Goal: Task Accomplishment & Management: Use online tool/utility

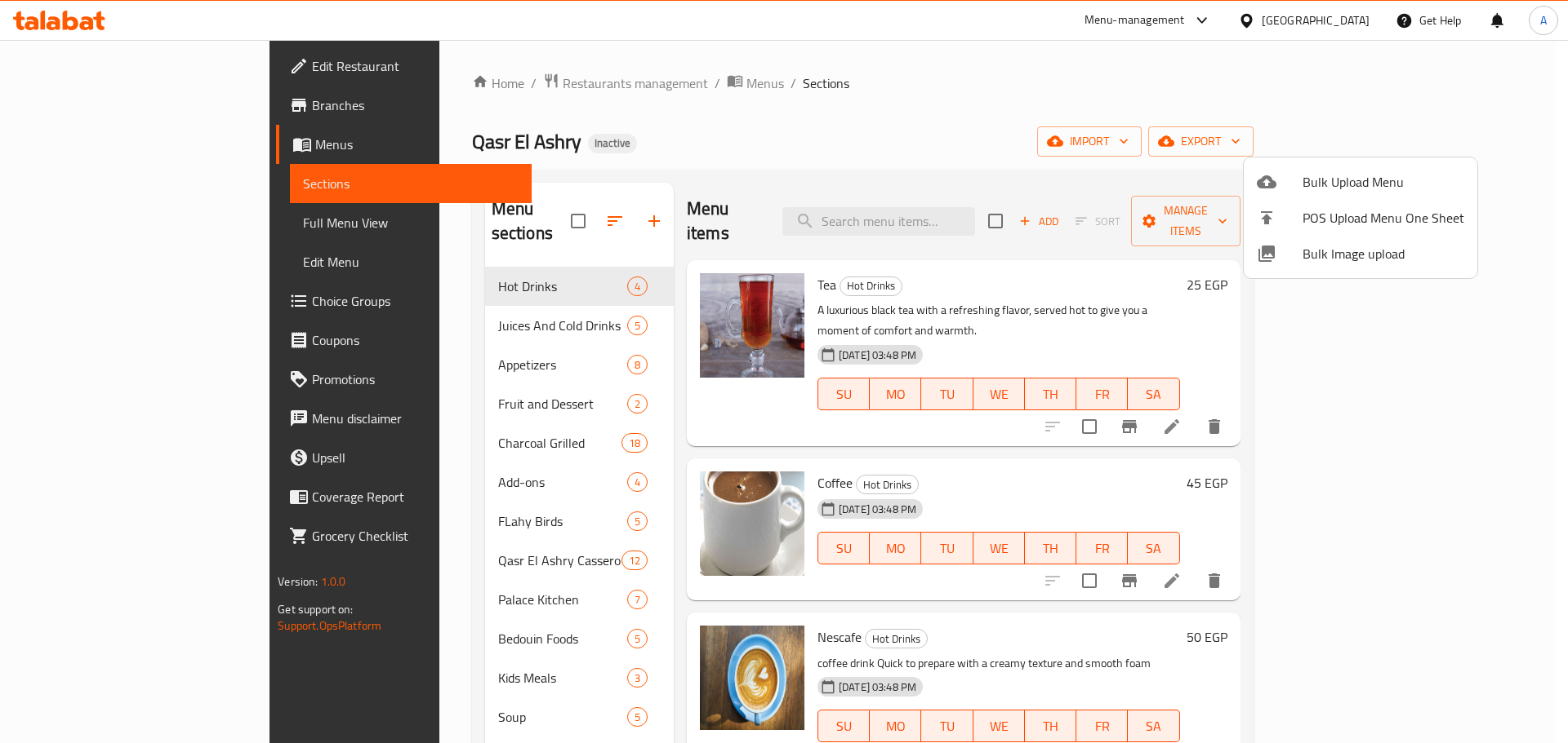
click at [931, 211] on div at bounding box center [784, 372] width 1568 height 743
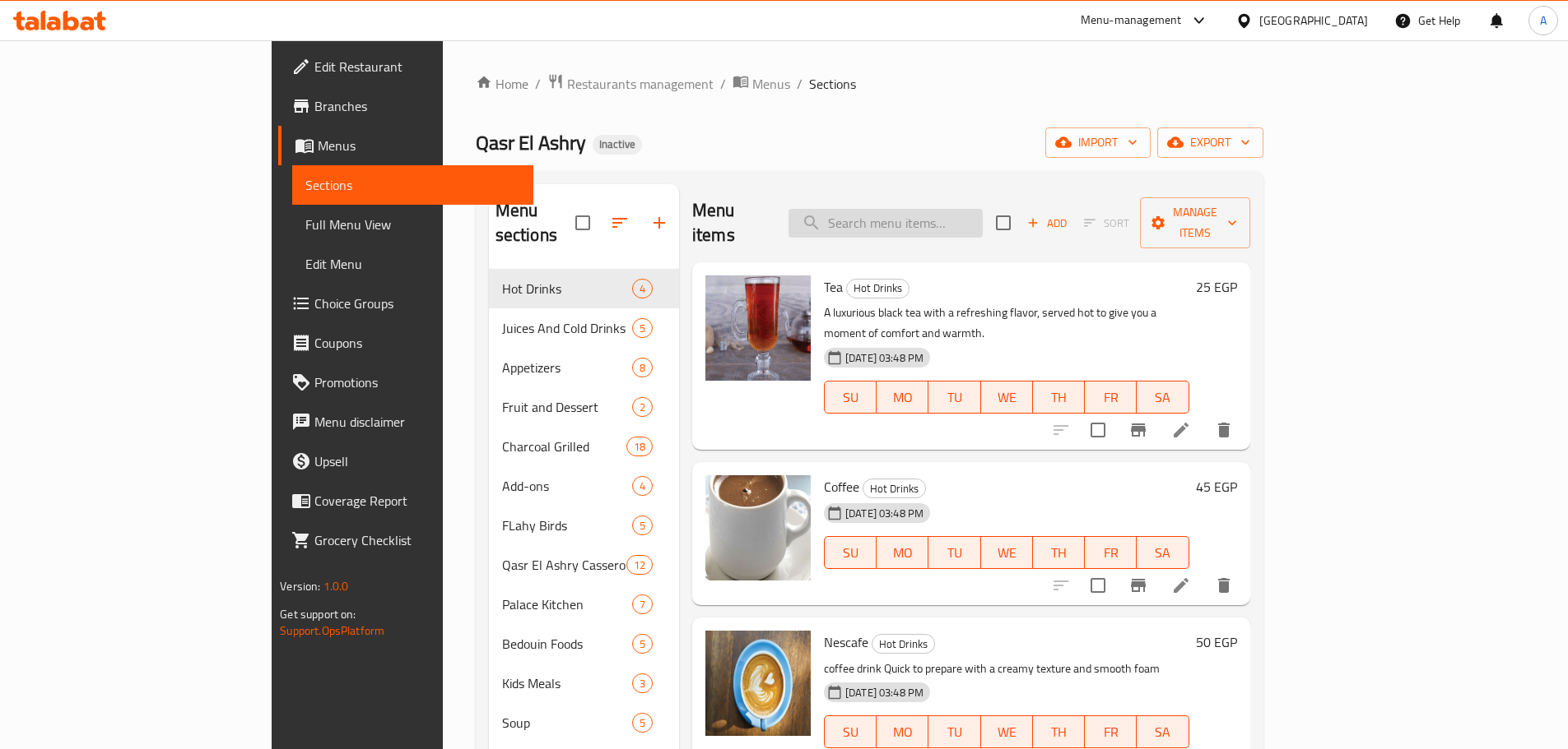
click at [938, 212] on input "search" at bounding box center [885, 223] width 195 height 29
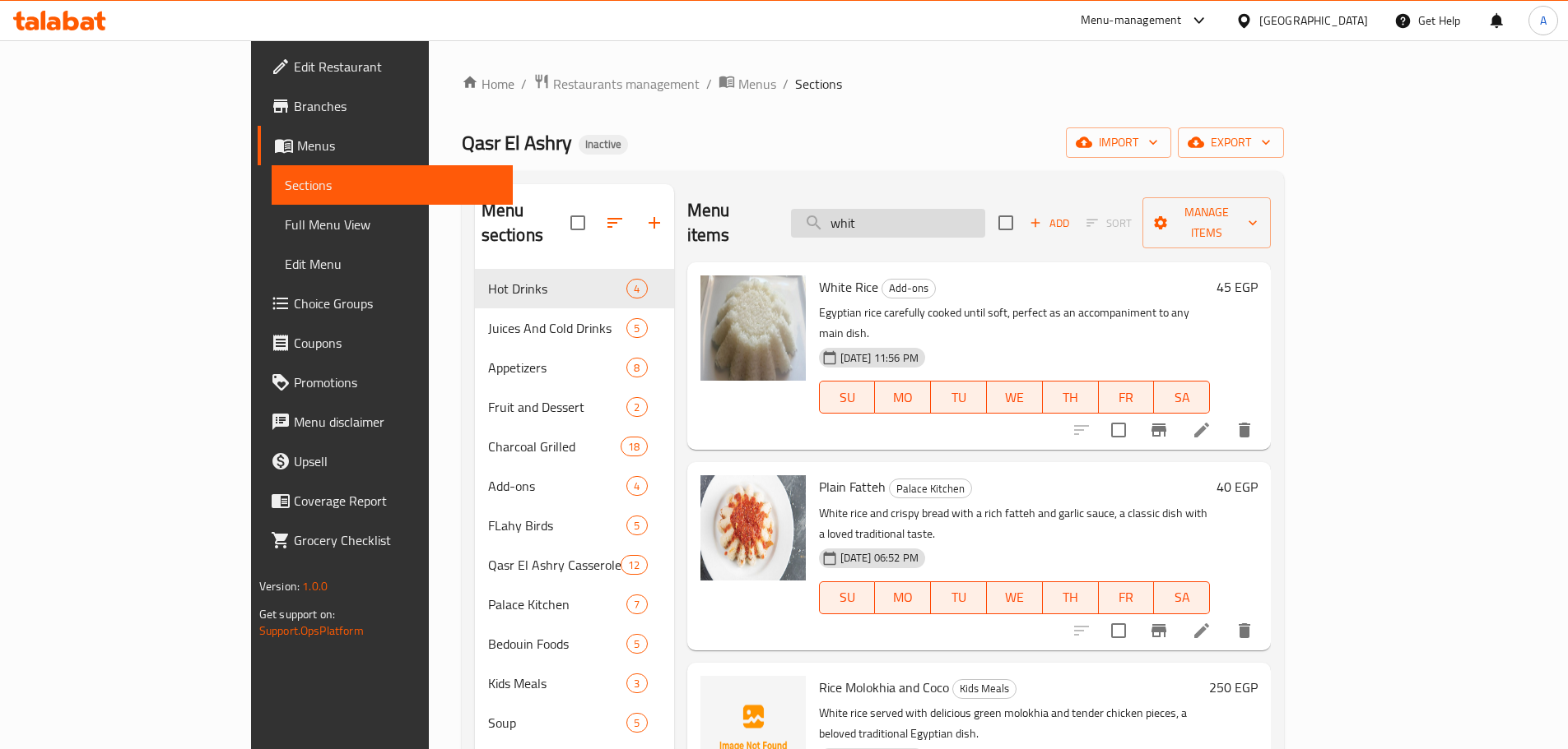
click at [965, 219] on input "whit" at bounding box center [888, 223] width 195 height 29
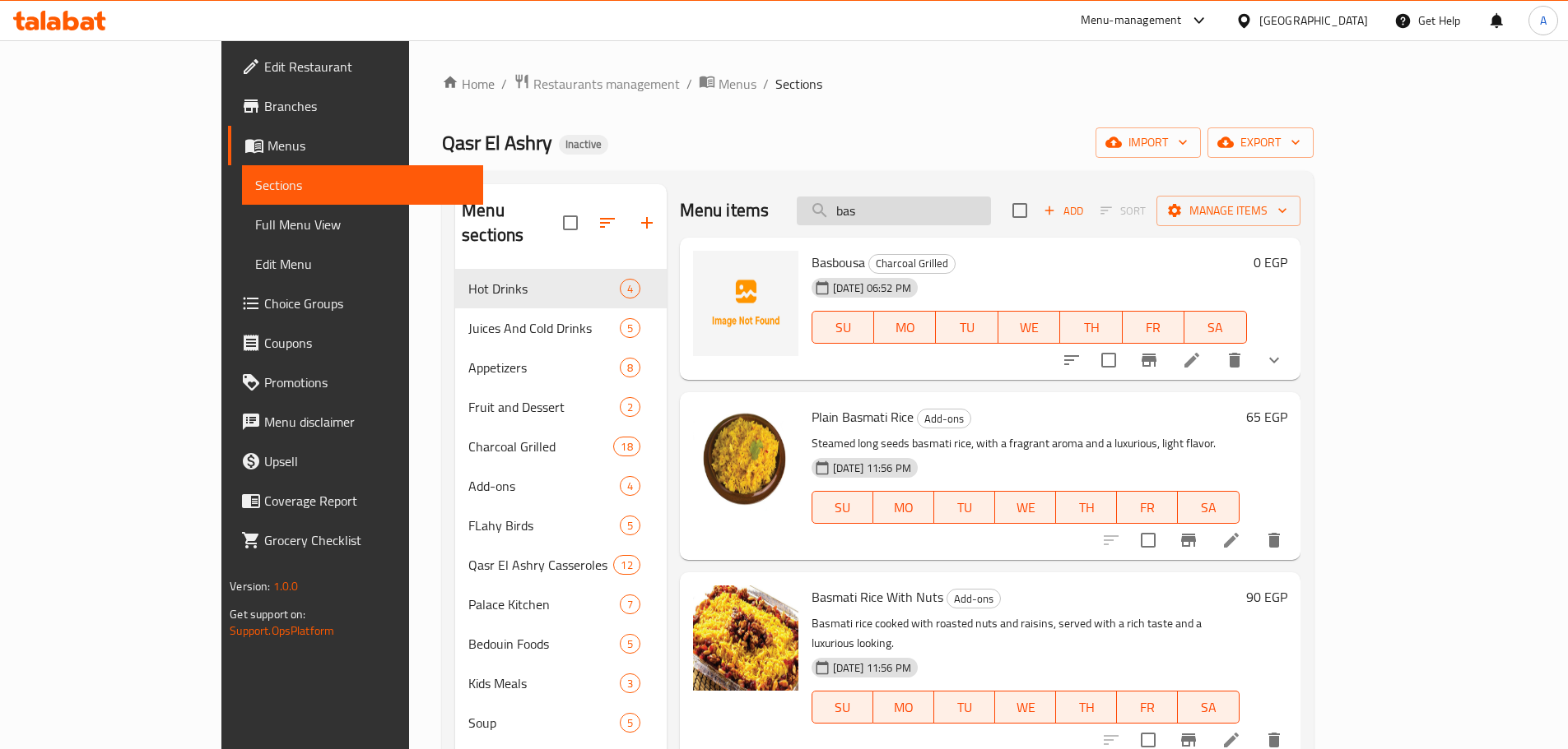
click at [923, 204] on input "bas" at bounding box center [894, 211] width 195 height 29
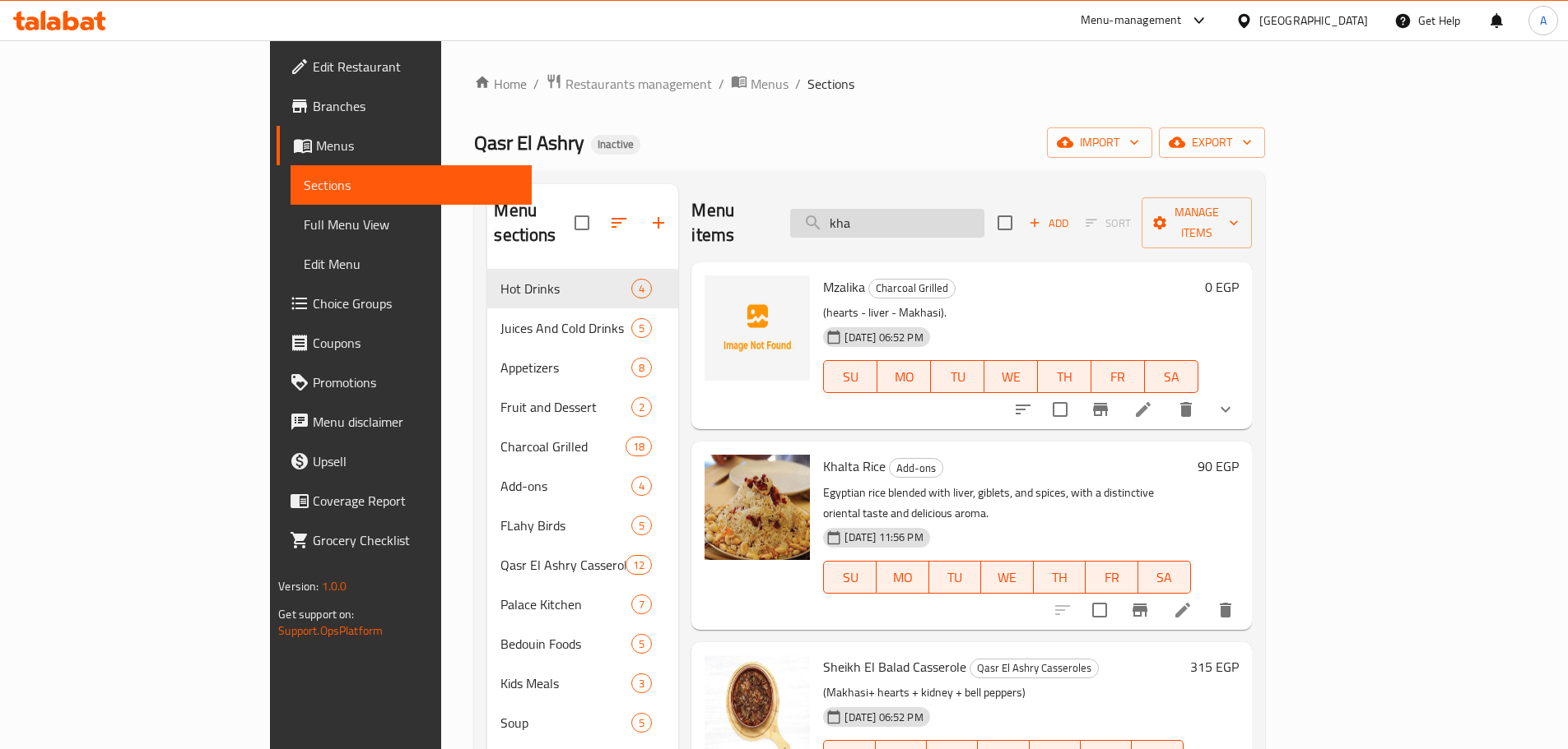
click at [961, 209] on input "kha" at bounding box center [887, 223] width 195 height 29
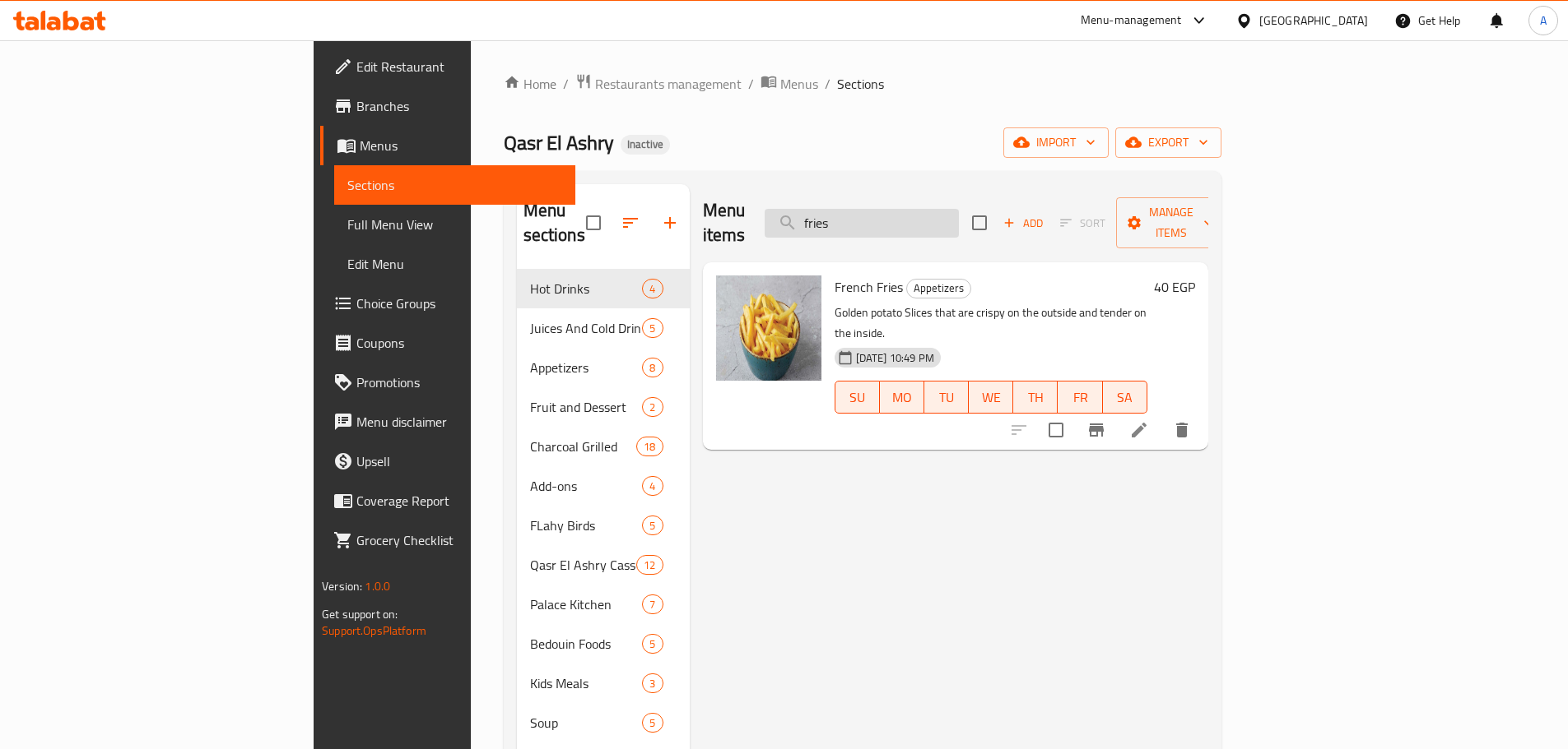
click at [952, 209] on input "fries" at bounding box center [862, 223] width 195 height 29
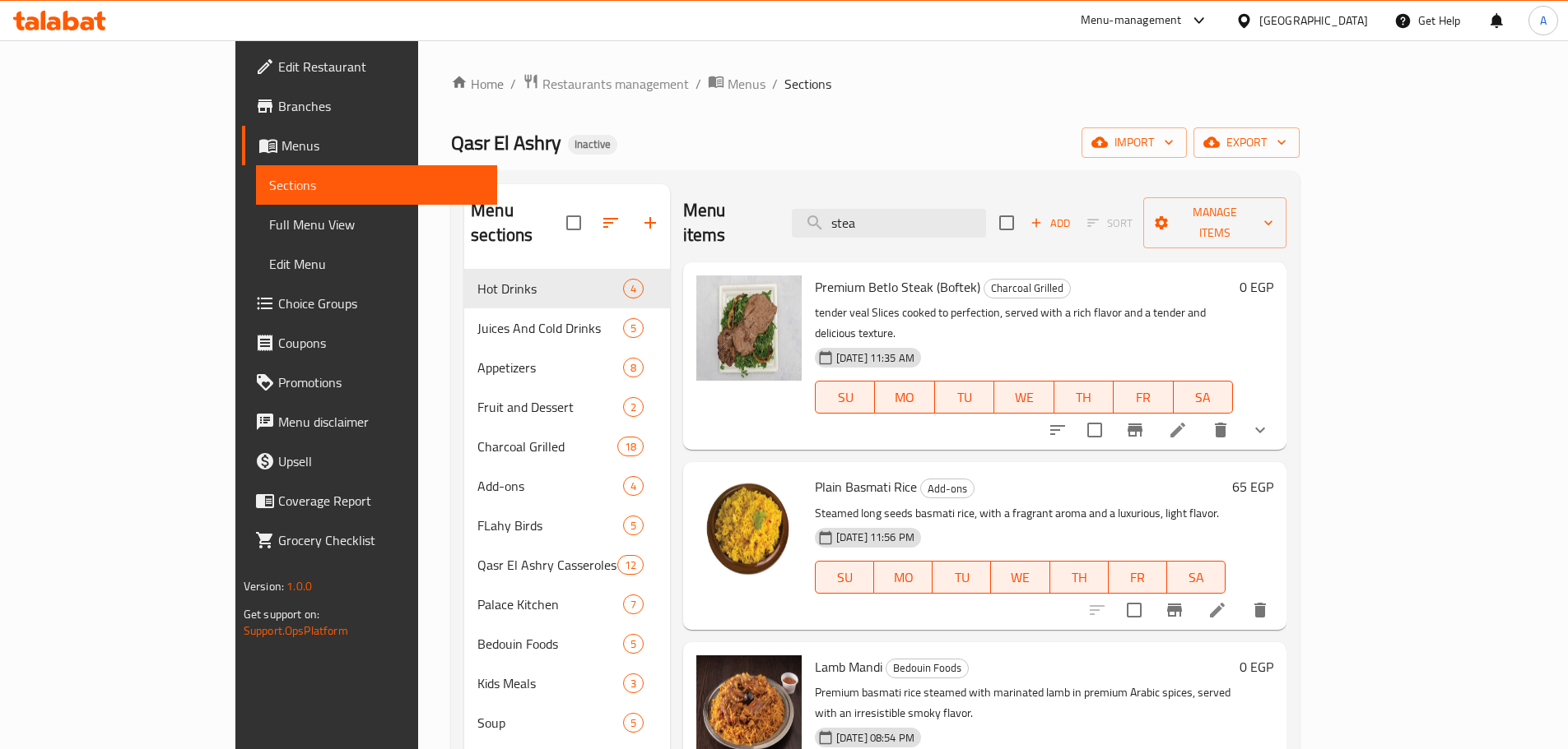
click at [951, 232] on div "Menu items stea Add Sort Manage items" at bounding box center [984, 223] width 603 height 78
click at [948, 209] on input "stea" at bounding box center [889, 223] width 195 height 29
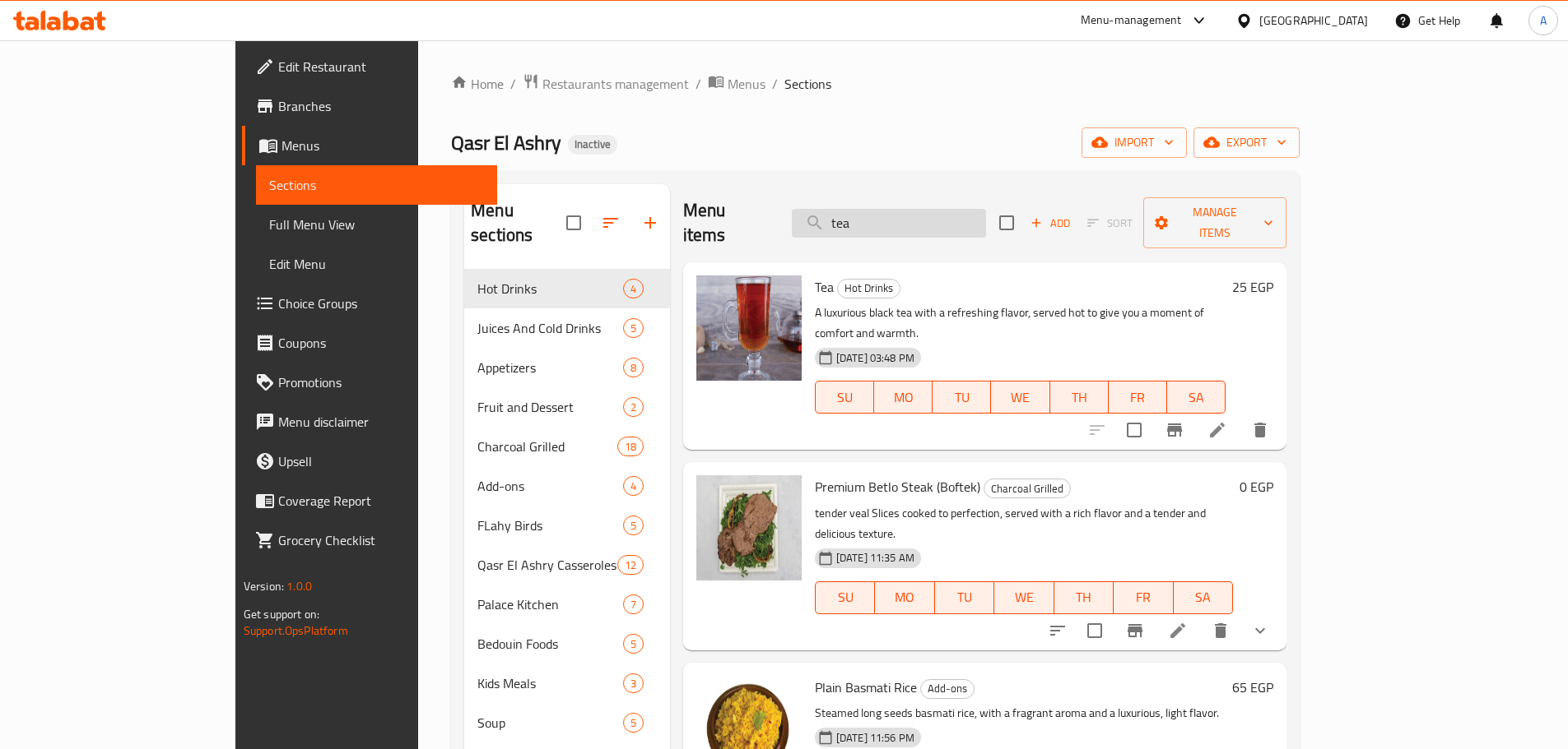
click at [929, 223] on input "tea" at bounding box center [889, 223] width 195 height 29
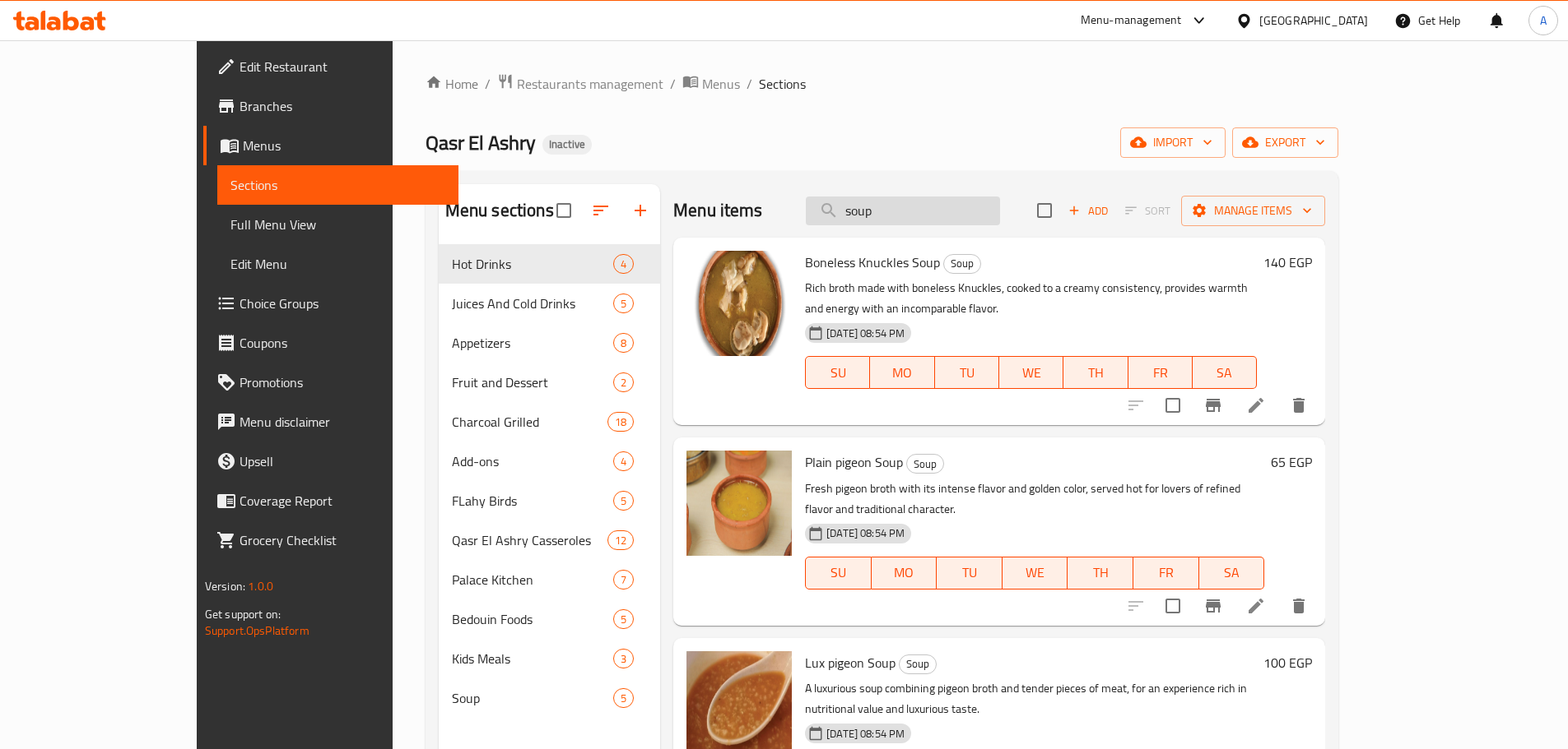
click at [953, 198] on input "soup" at bounding box center [903, 211] width 195 height 29
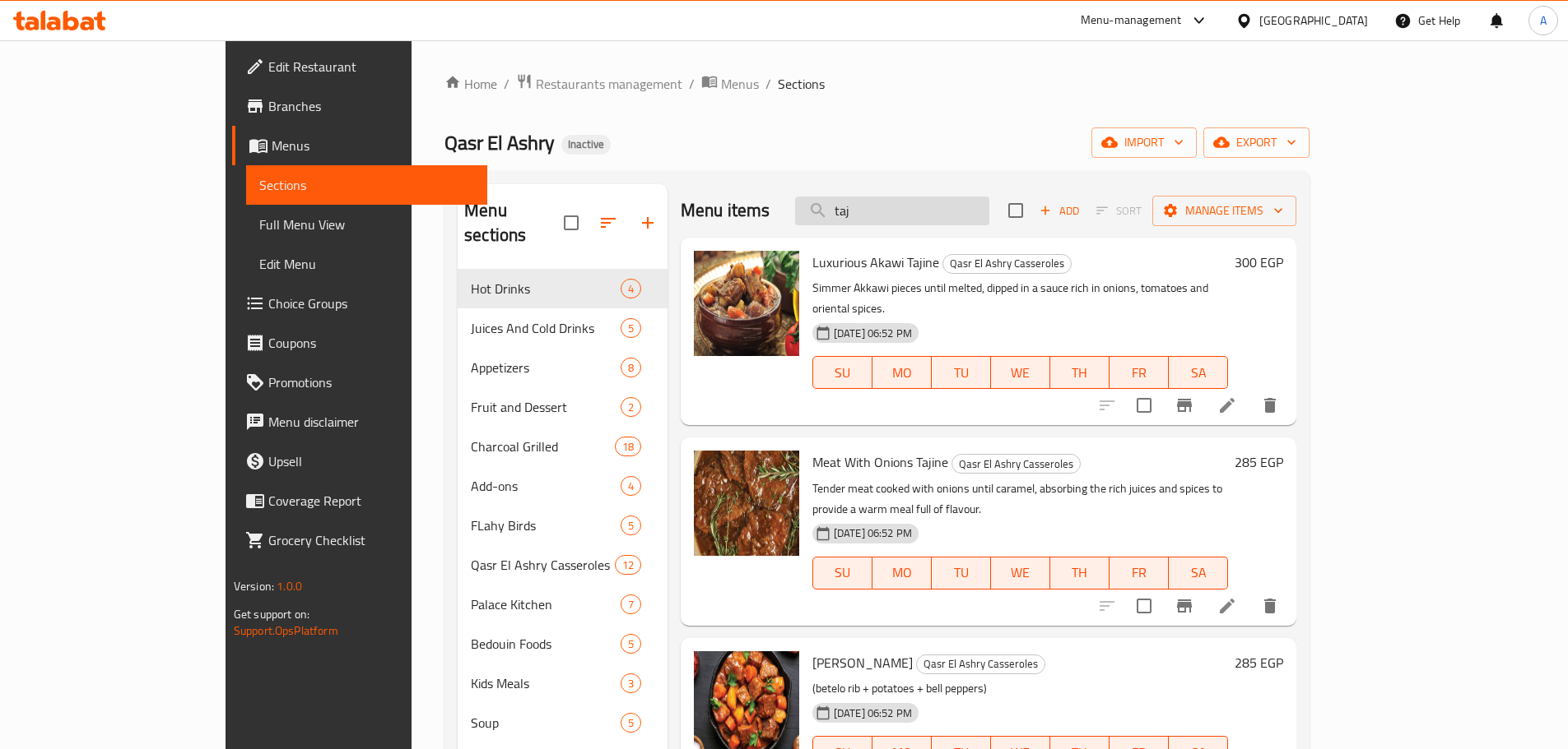
click at [983, 215] on input "taj" at bounding box center [893, 211] width 195 height 29
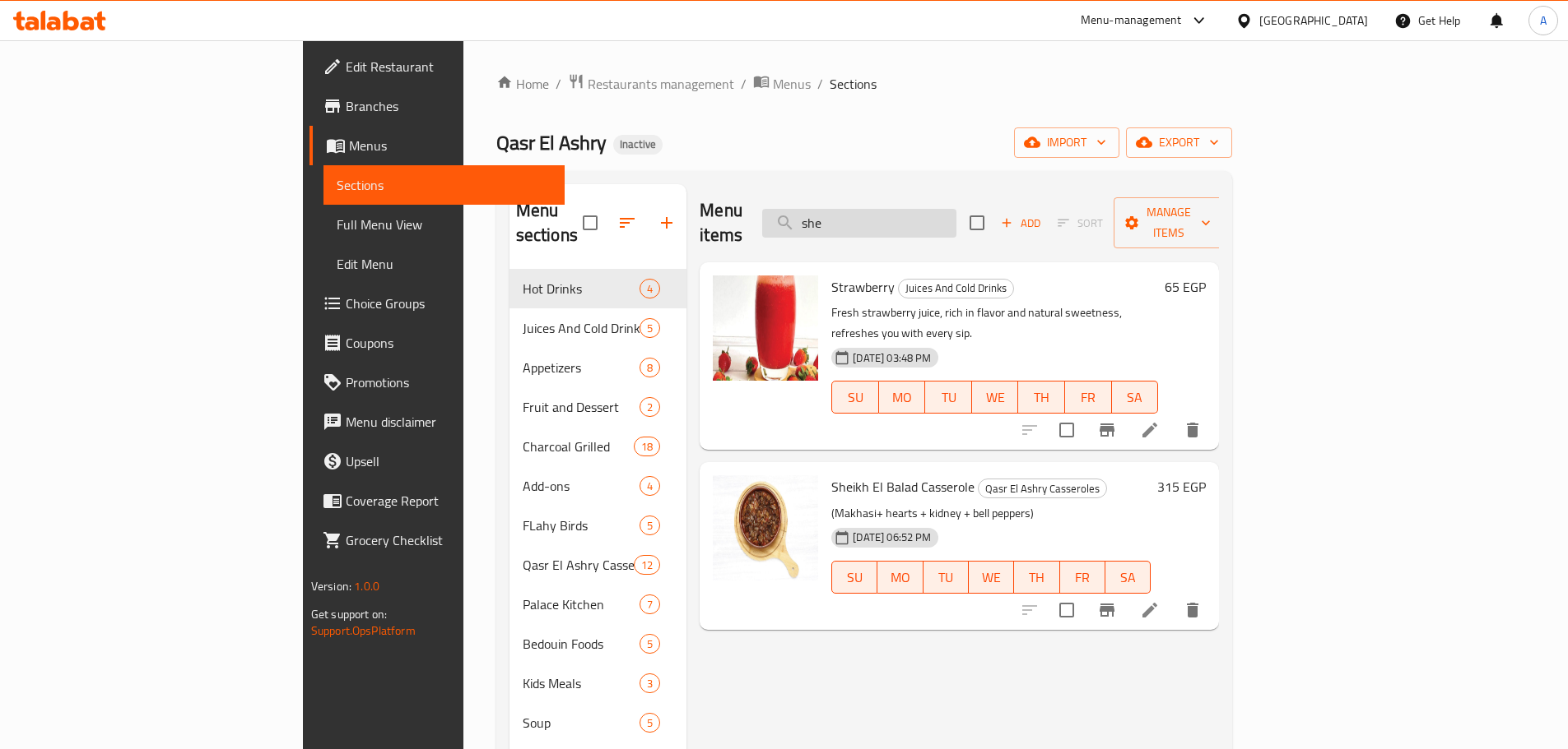
click at [920, 209] on input "she" at bounding box center [859, 223] width 195 height 29
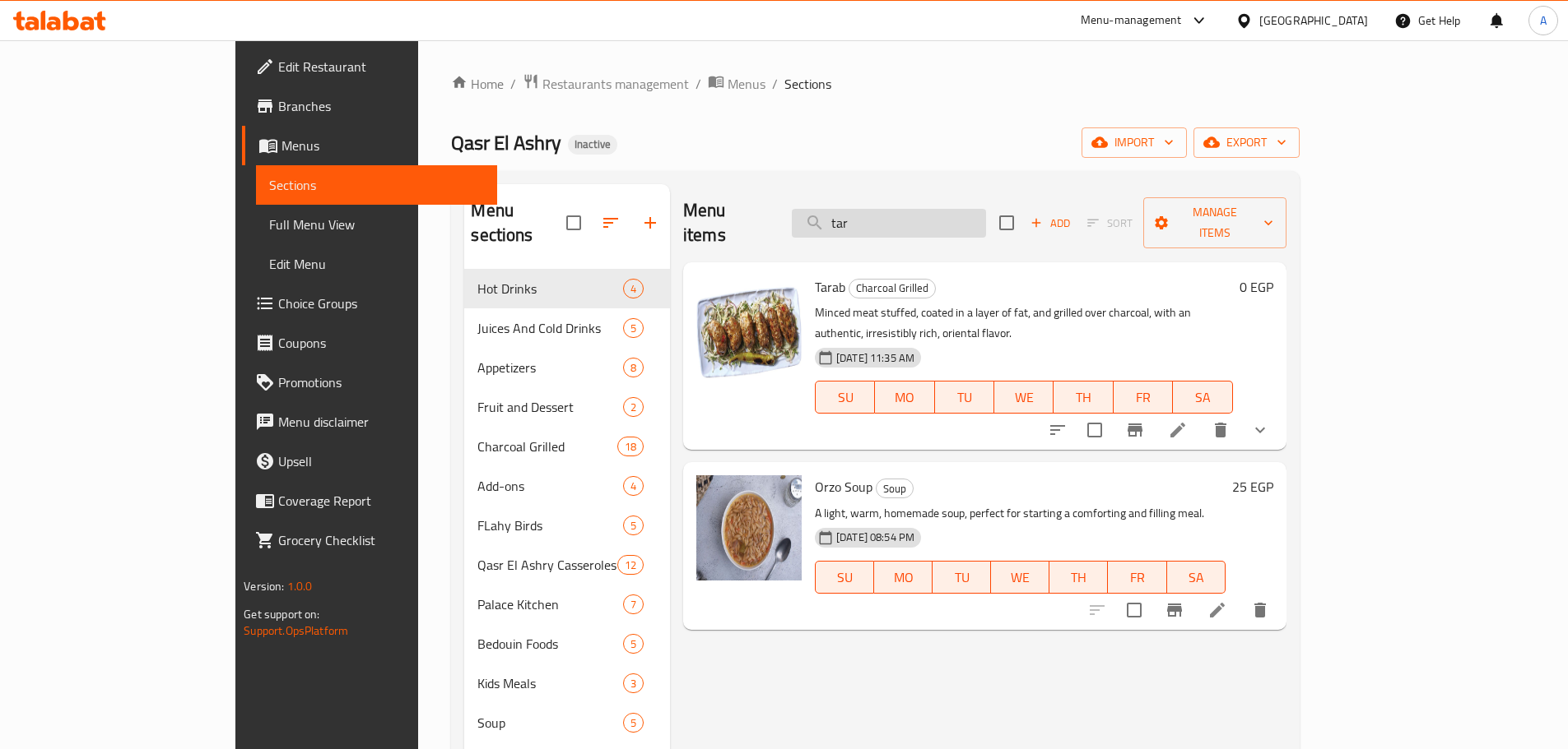
click at [966, 215] on input "tar" at bounding box center [889, 223] width 195 height 29
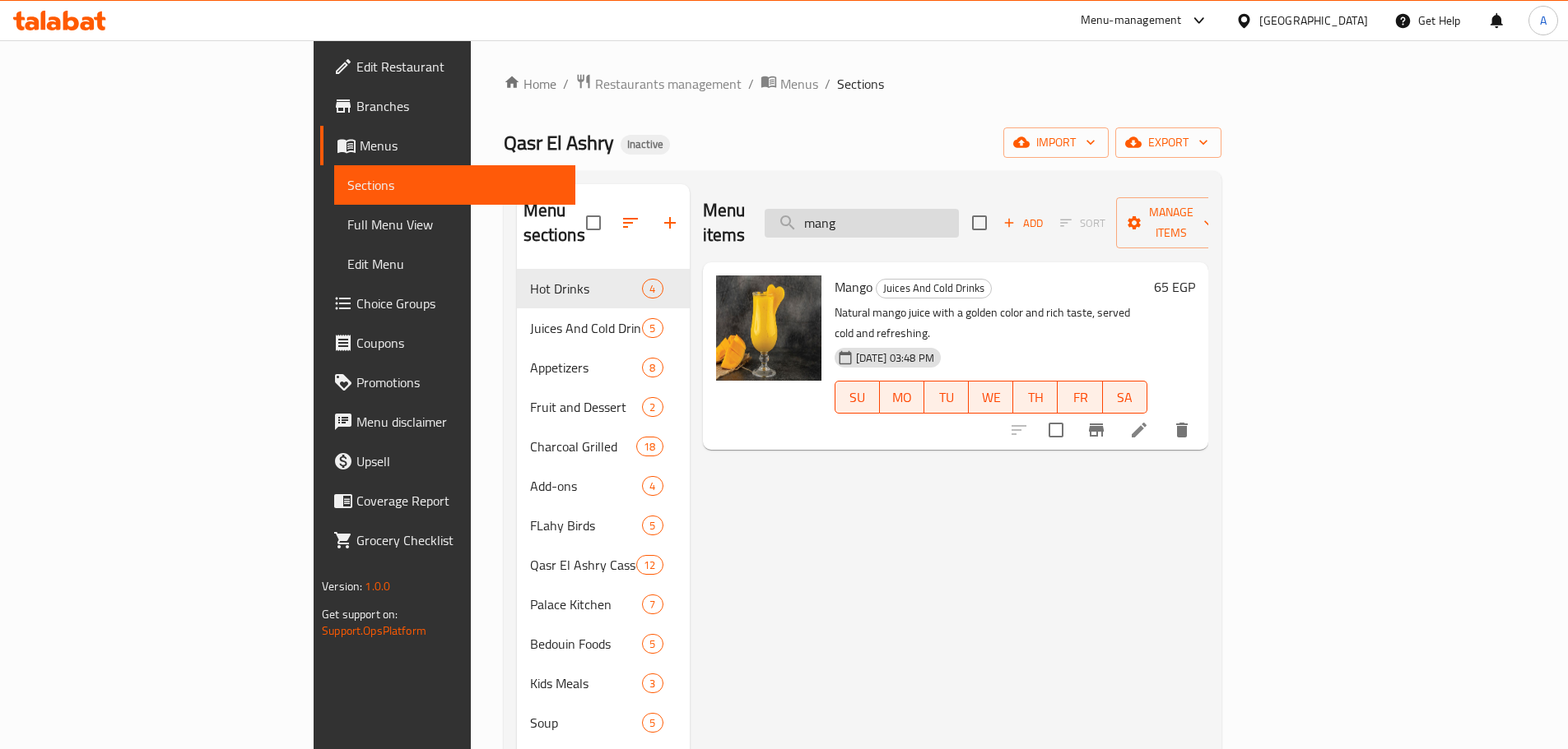
click at [959, 209] on input "mang" at bounding box center [862, 223] width 195 height 29
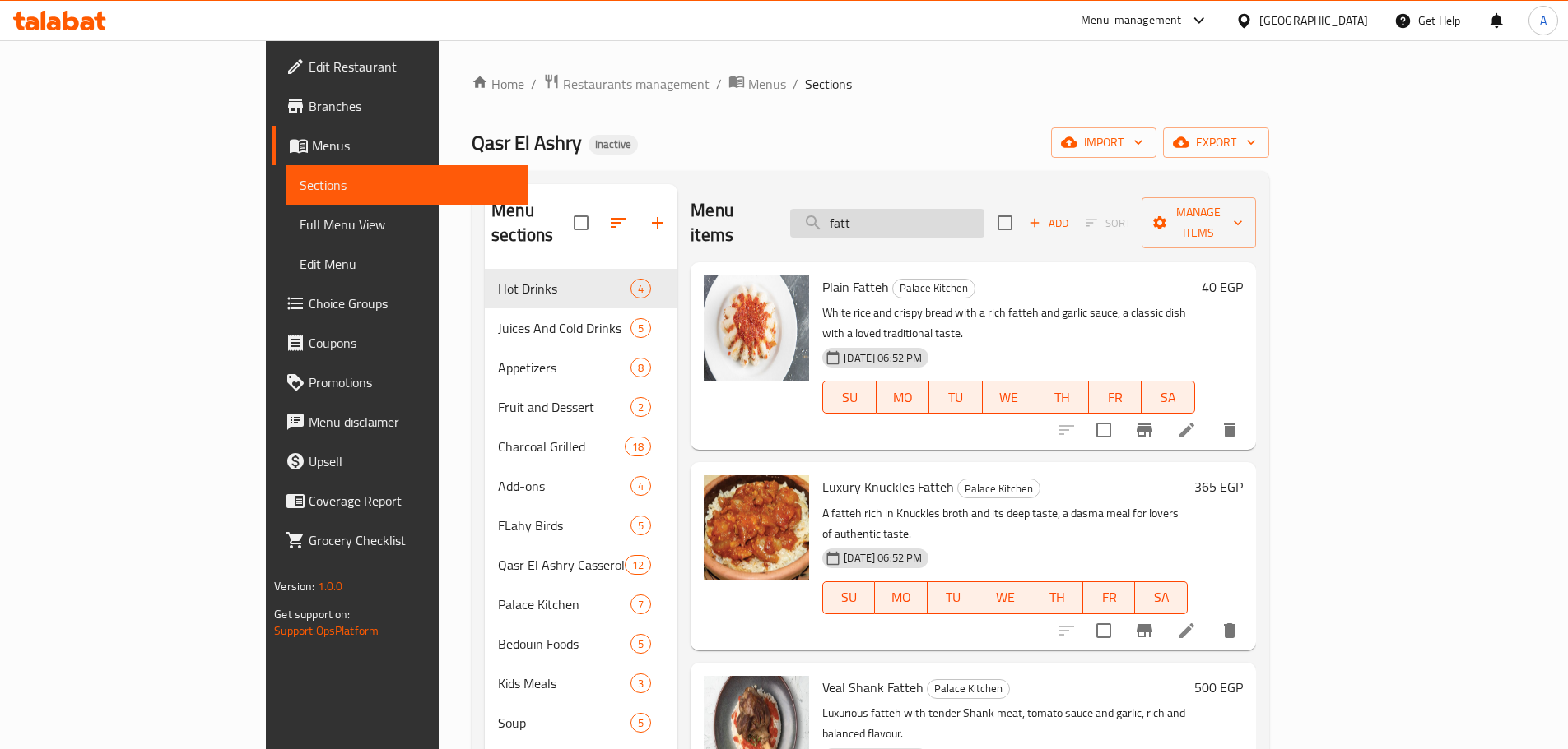
click at [924, 210] on input "fatt" at bounding box center [887, 223] width 195 height 29
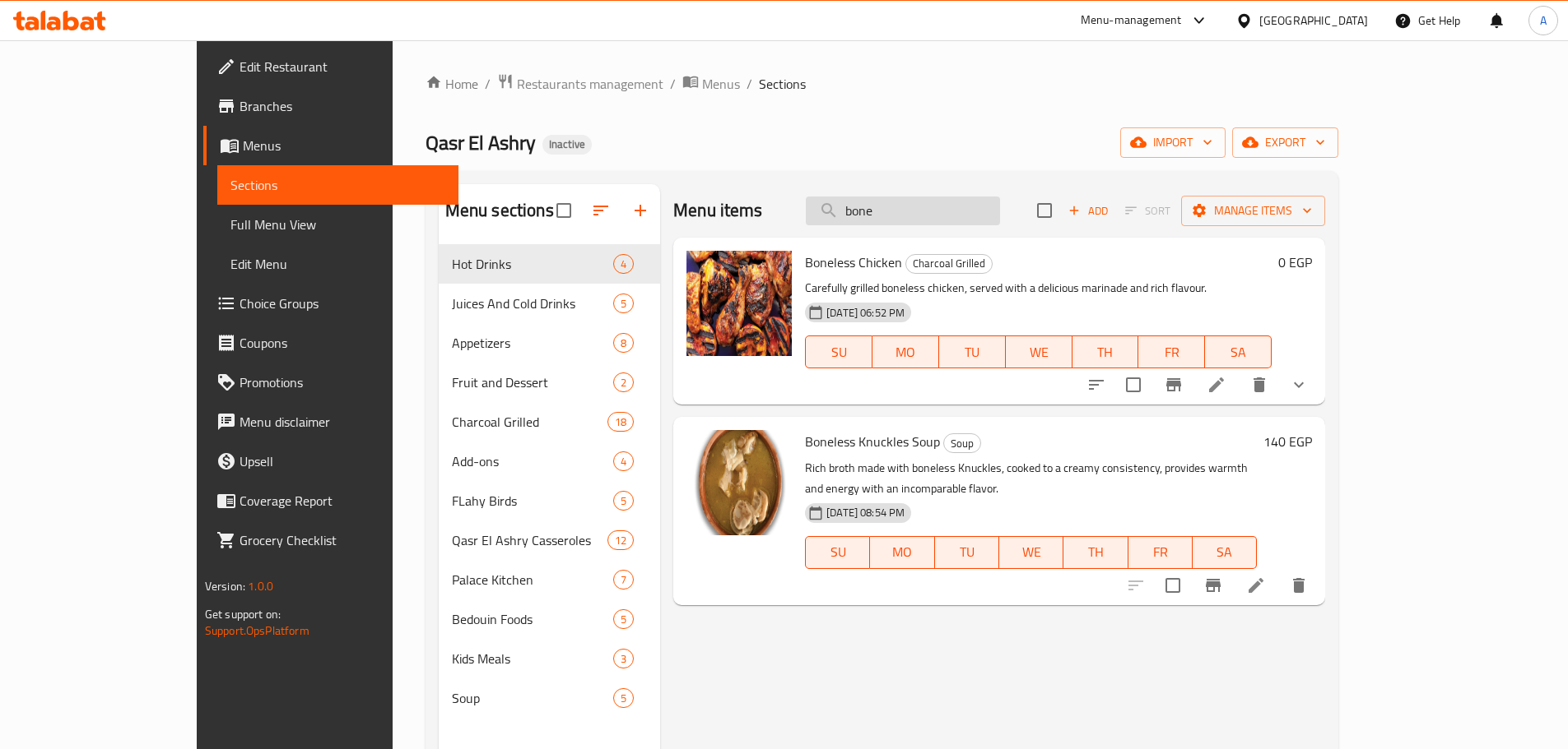
click at [939, 215] on input "bone" at bounding box center [903, 211] width 195 height 29
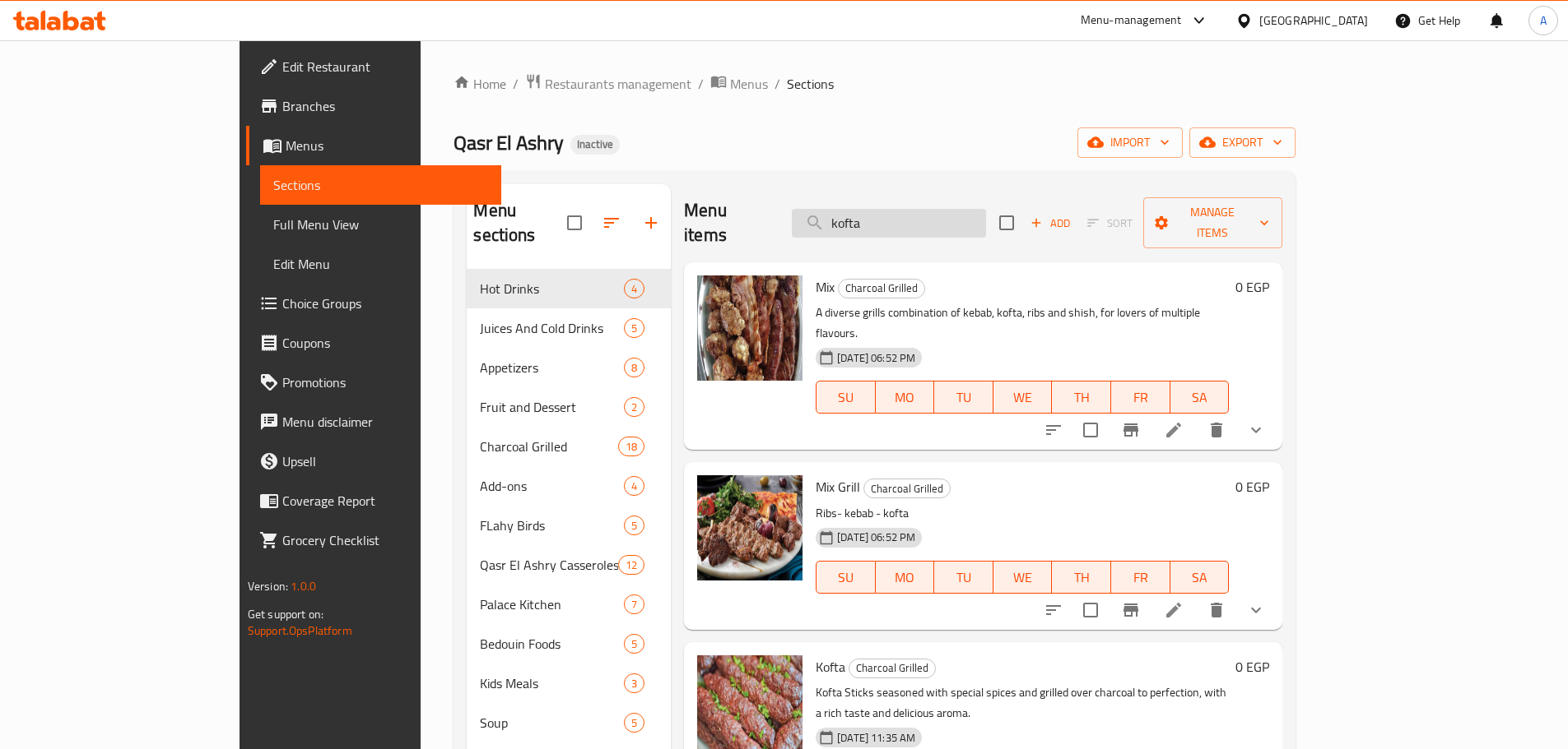
click at [950, 220] on input "kofta" at bounding box center [889, 223] width 195 height 29
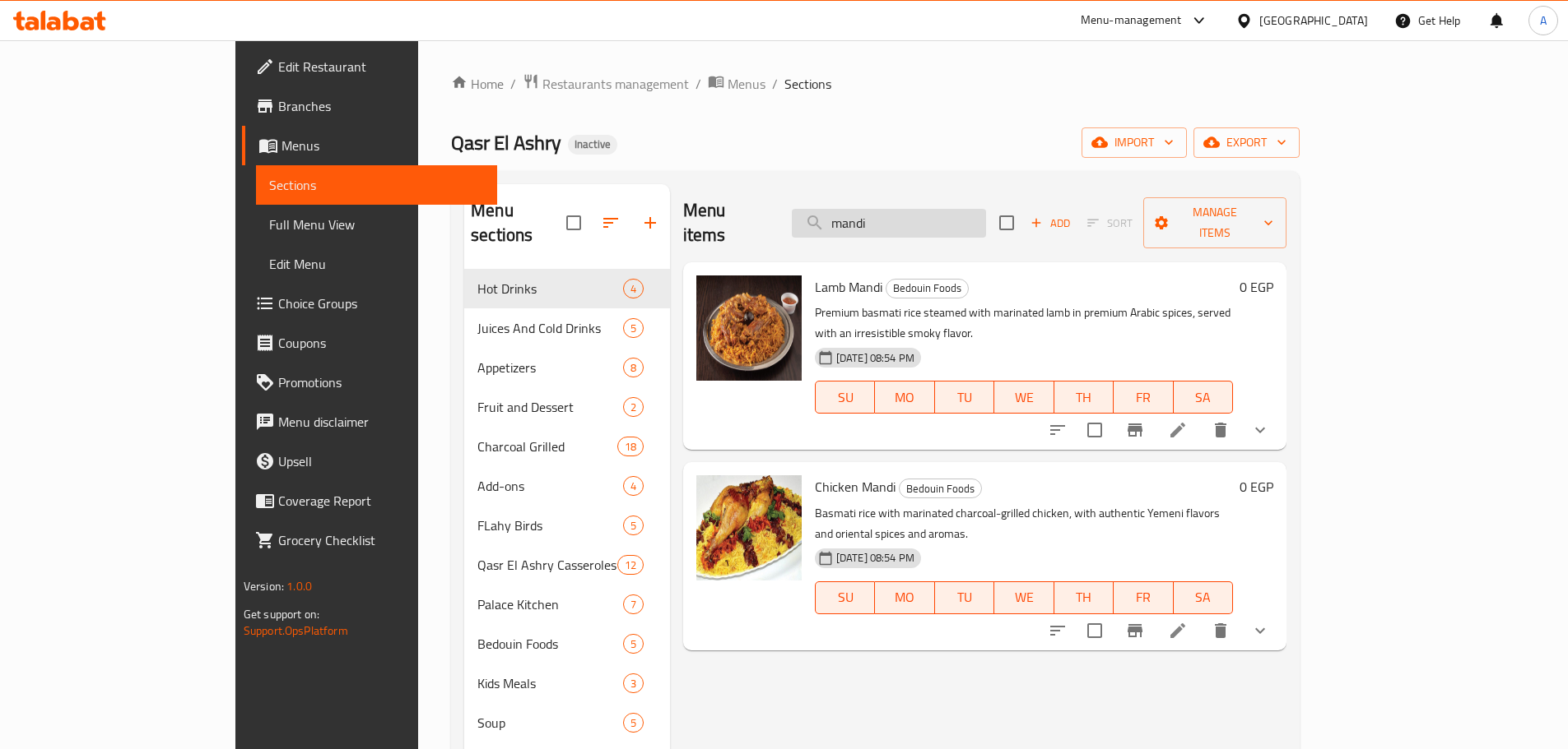
click at [953, 209] on input "mandi" at bounding box center [889, 223] width 195 height 29
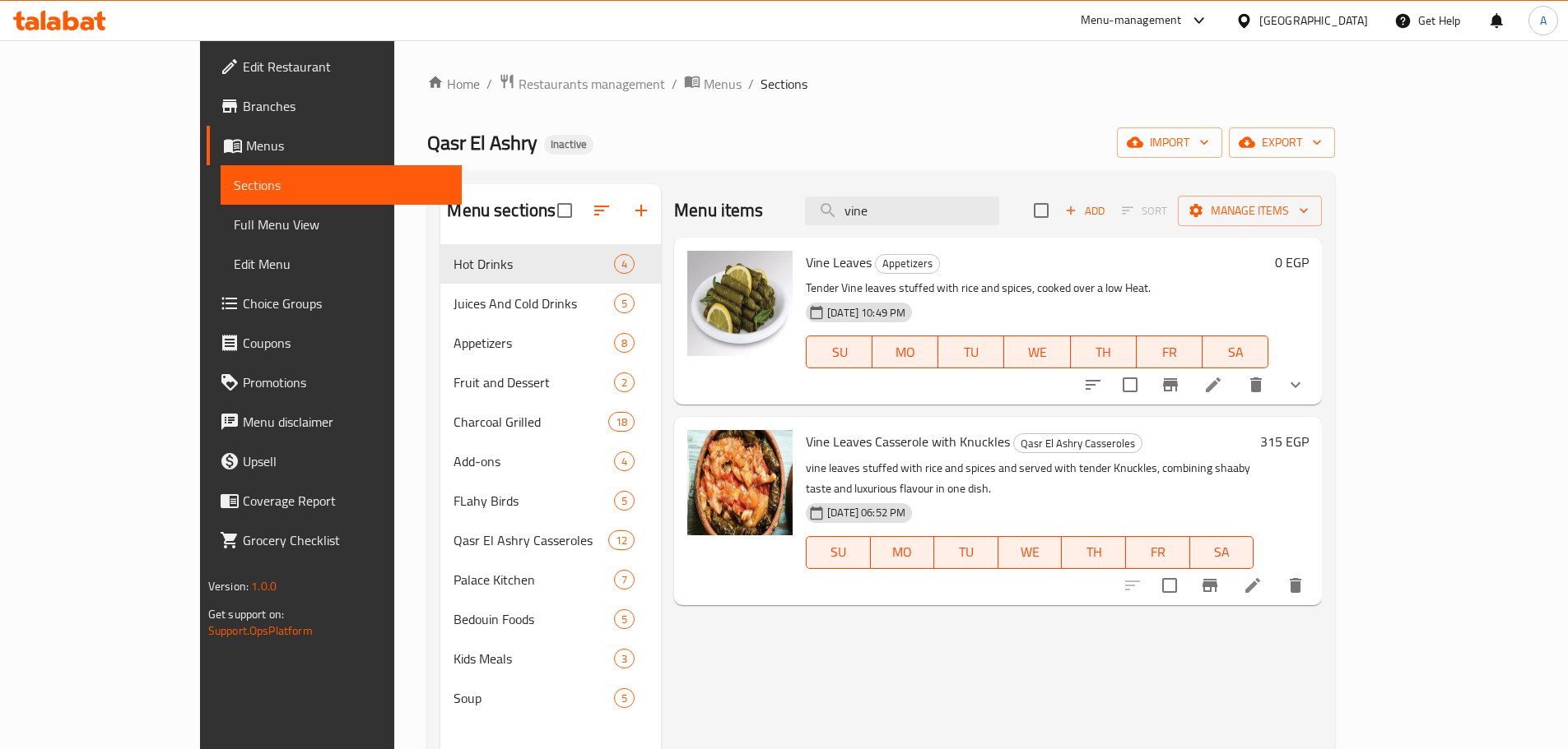
type input "vine"
